Goal: Book appointment/travel/reservation

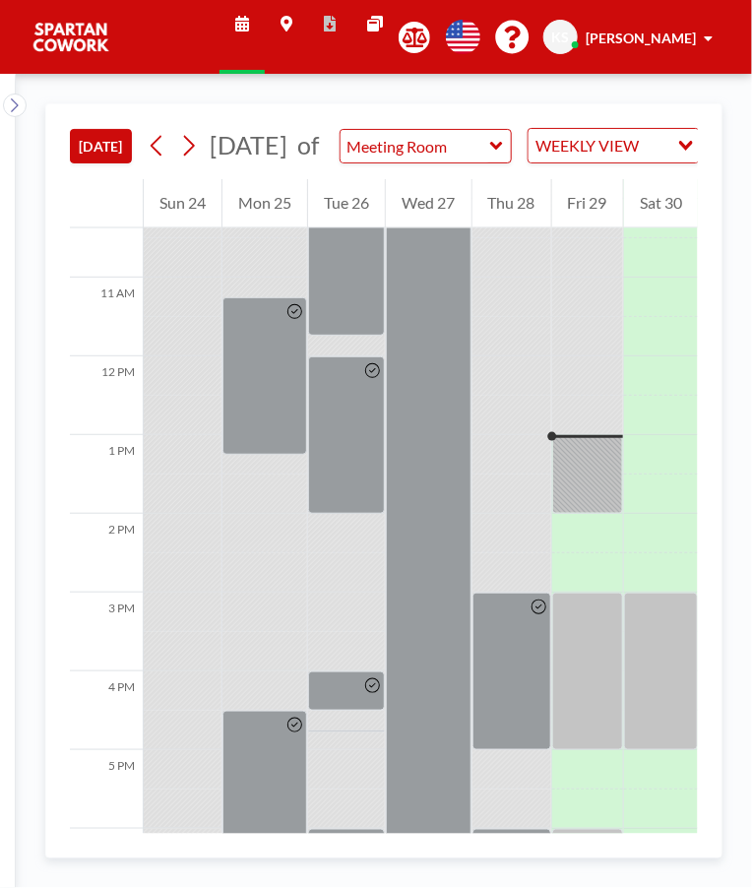
scroll to position [985, 0]
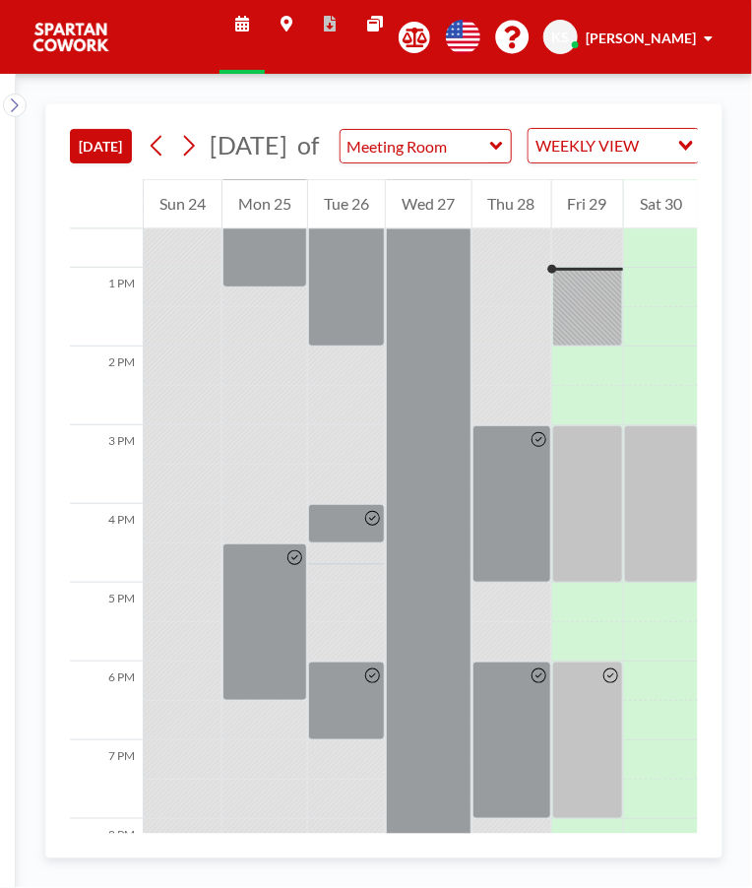
click at [588, 319] on div at bounding box center [587, 307] width 71 height 79
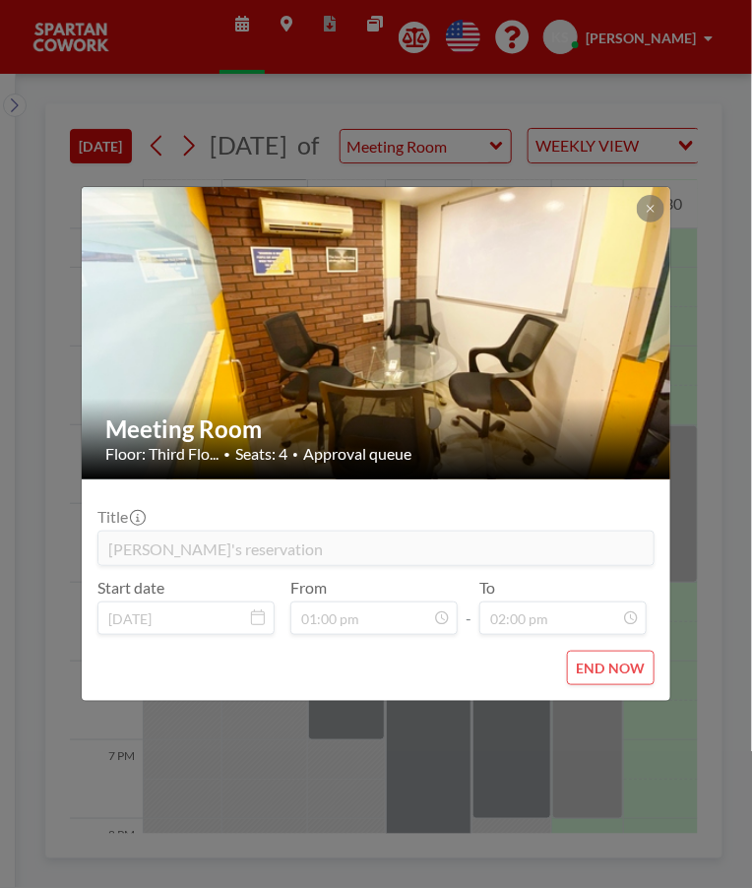
click at [697, 444] on div "Meeting Room Floor: Third Flo... • Seats: 4 • Approval queue Title Arun's reser…" at bounding box center [376, 444] width 752 height 888
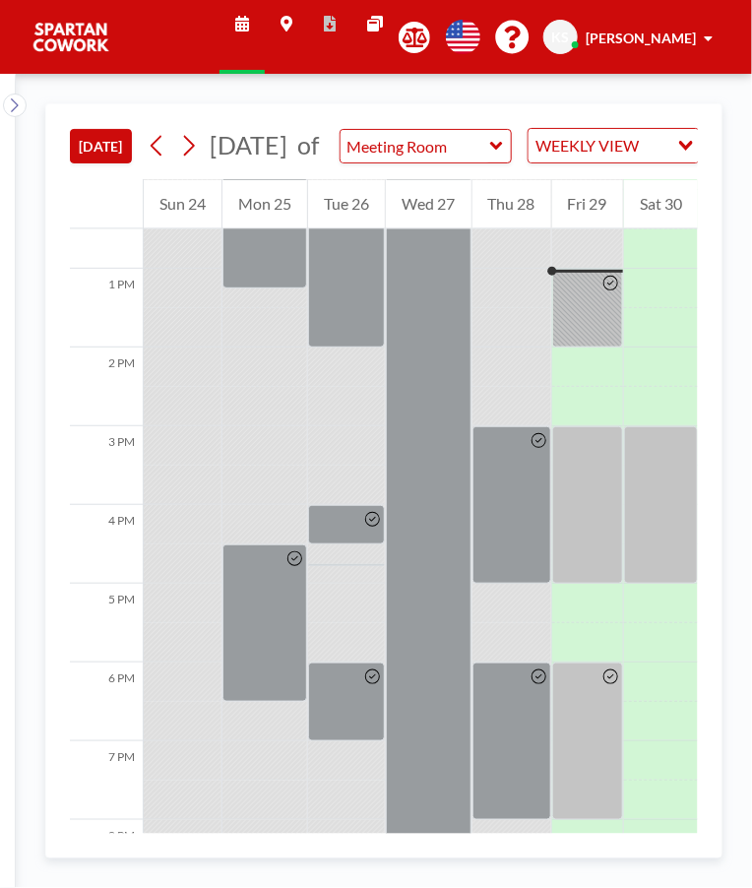
scroll to position [985, 0]
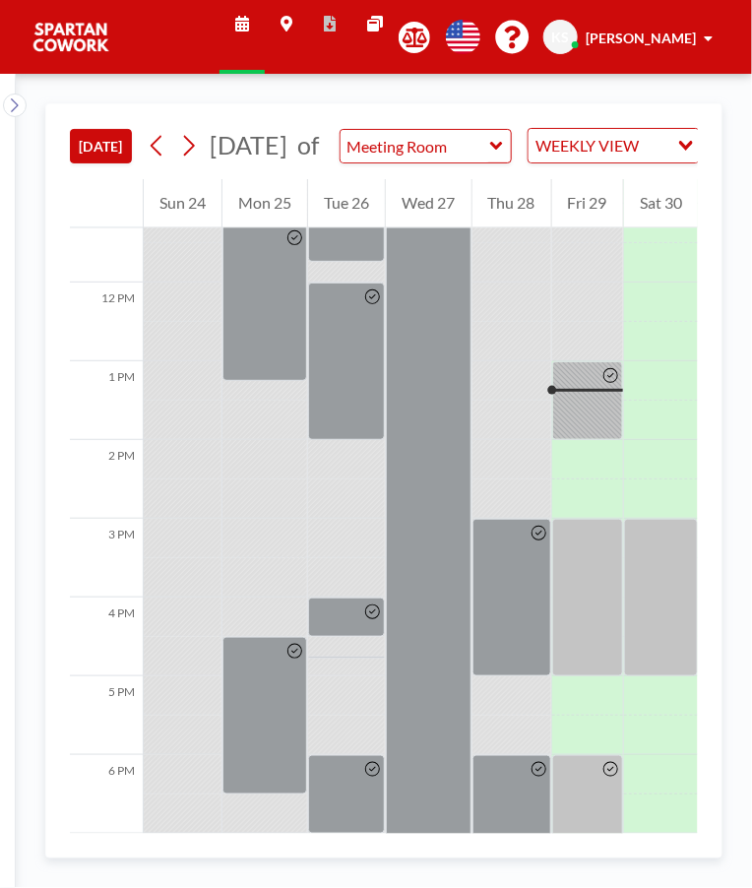
scroll to position [985, 0]
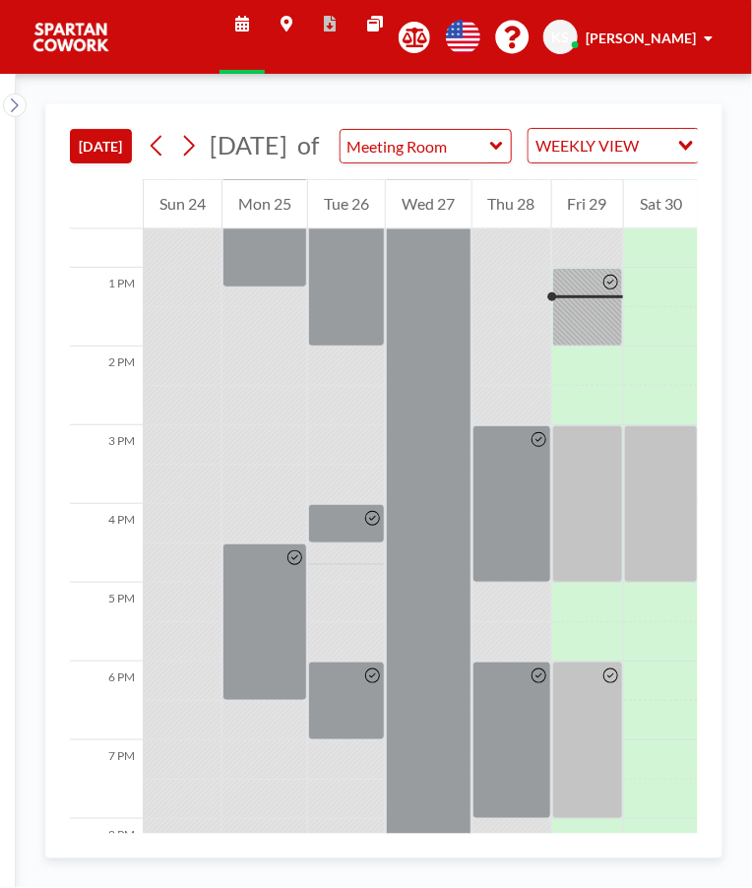
click at [596, 347] on div at bounding box center [587, 307] width 71 height 79
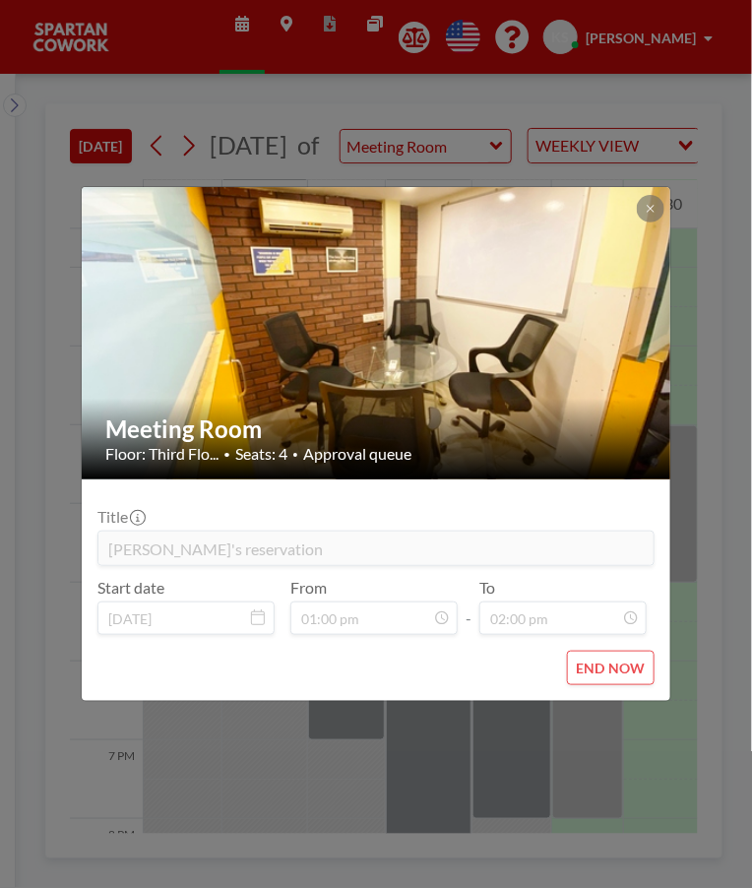
click at [606, 754] on div "Meeting Room Floor: Third Flo... • Seats: 4 • Approval queue Title Arun's reser…" at bounding box center [376, 444] width 752 height 888
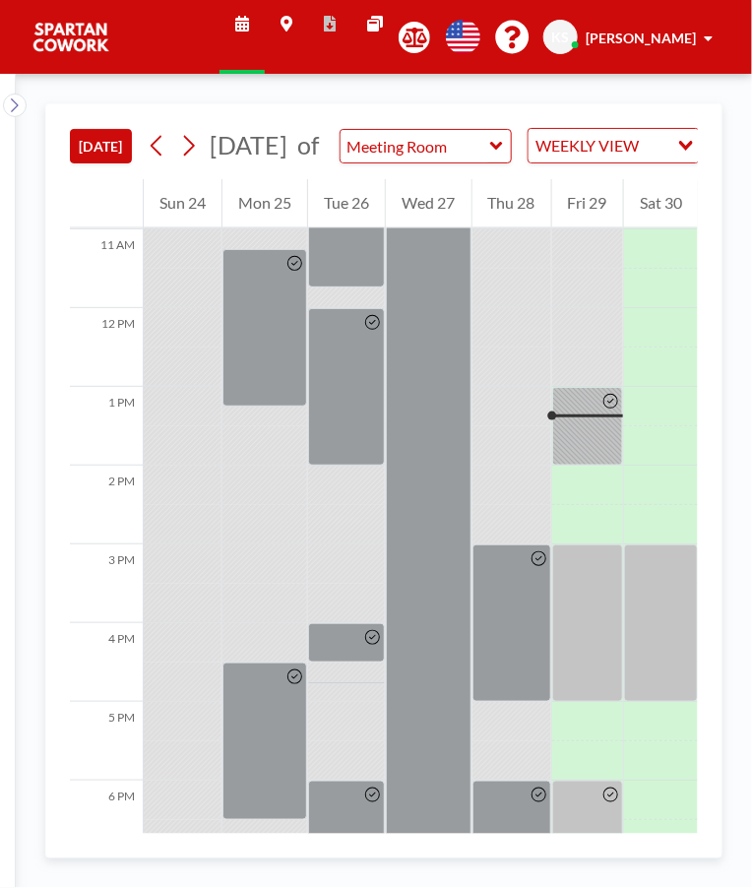
scroll to position [859, 0]
